Goal: Task Accomplishment & Management: Use online tool/utility

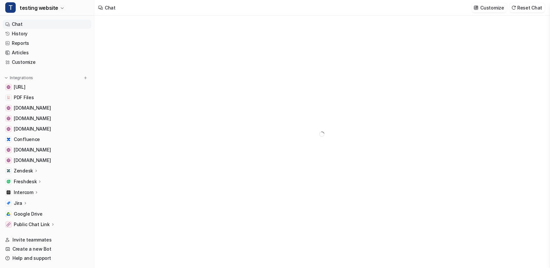
type textarea "**********"
click at [167, 74] on div at bounding box center [321, 142] width 455 height 252
type textarea "**********"
